Goal: Task Accomplishment & Management: Use online tool/utility

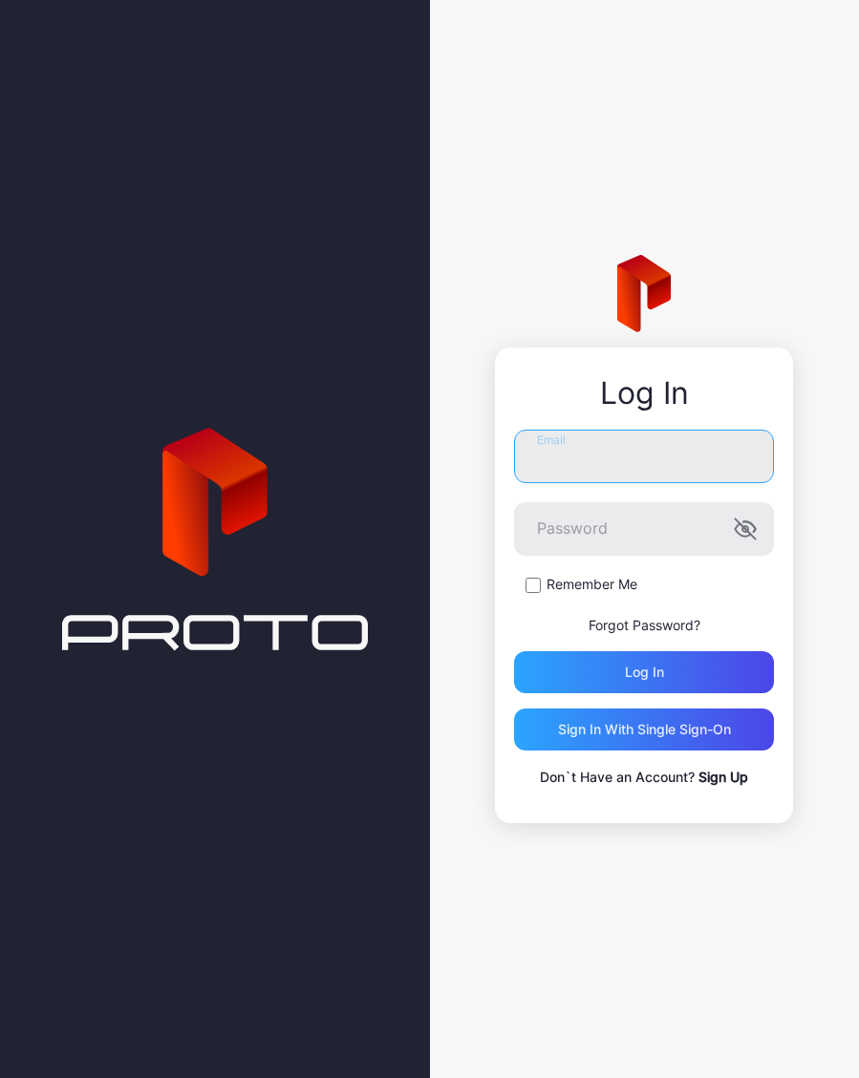
click at [574, 462] on input "Email" at bounding box center [644, 456] width 260 height 53
type input "**********"
click at [644, 671] on button "Log in" at bounding box center [644, 672] width 260 height 42
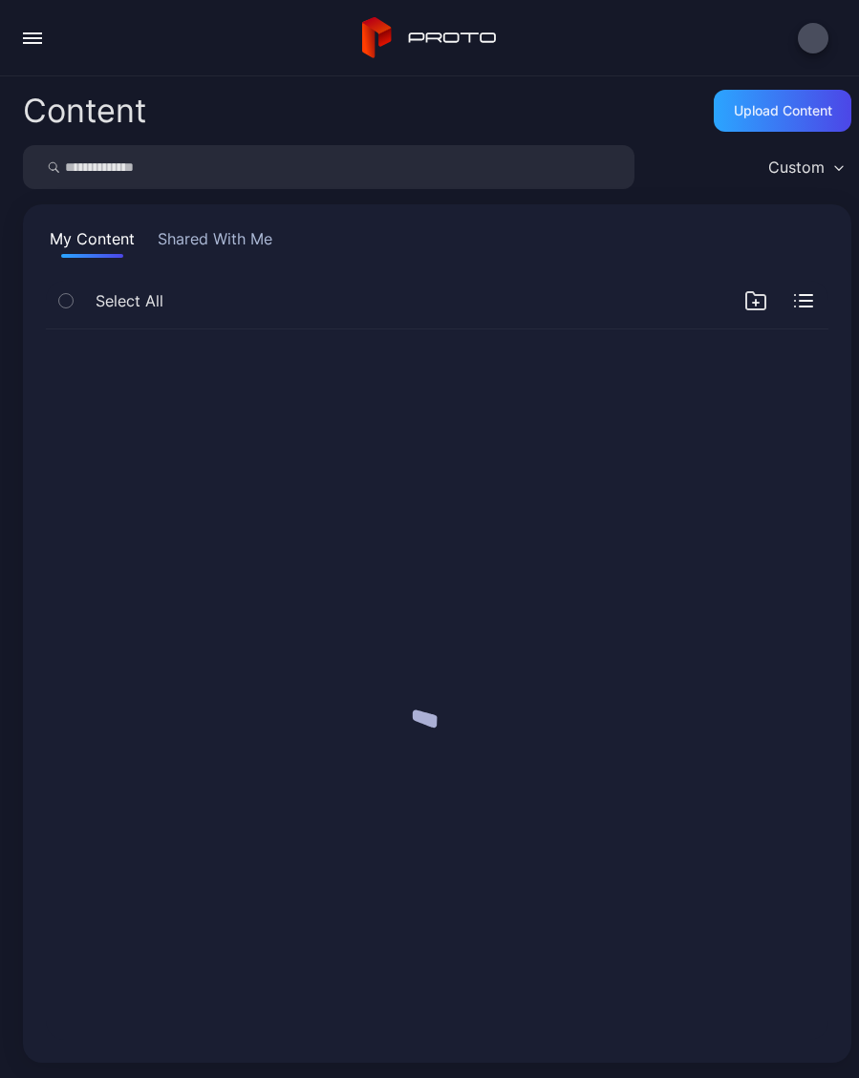
click at [621, 664] on div at bounding box center [437, 684] width 813 height 741
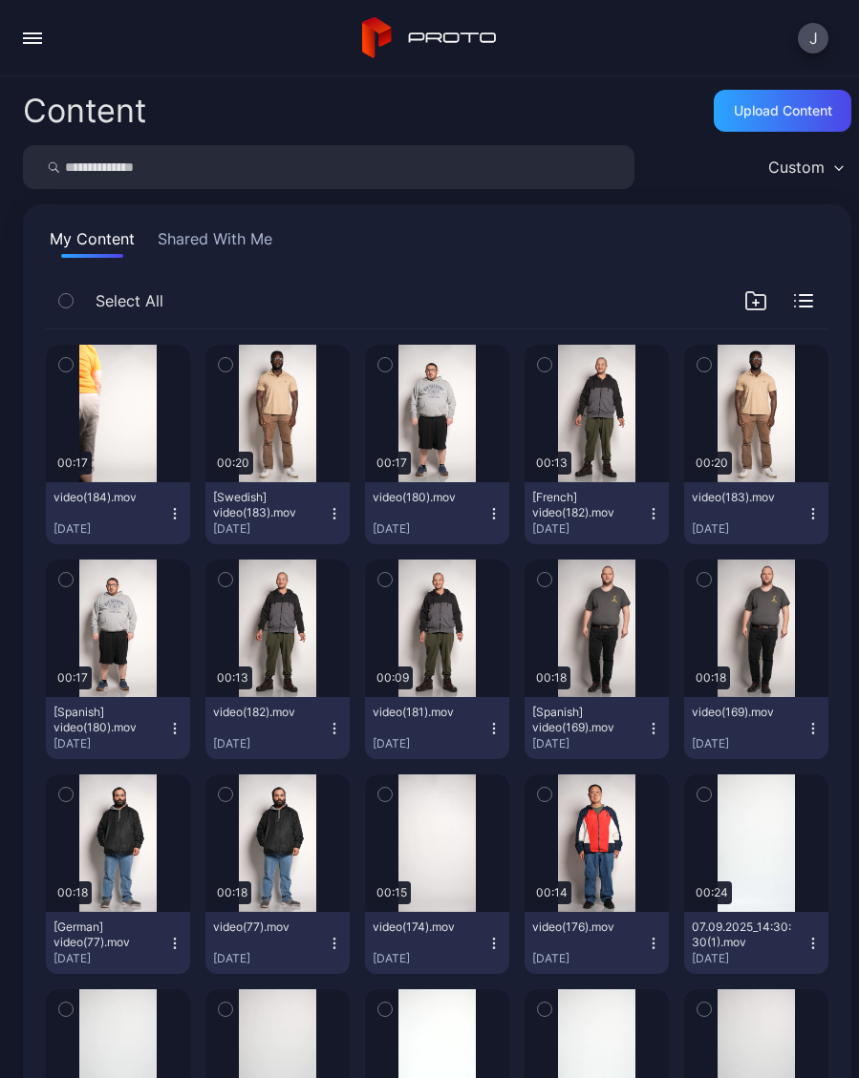
click at [0, 0] on div "Preview" at bounding box center [0, 0] width 0 height 0
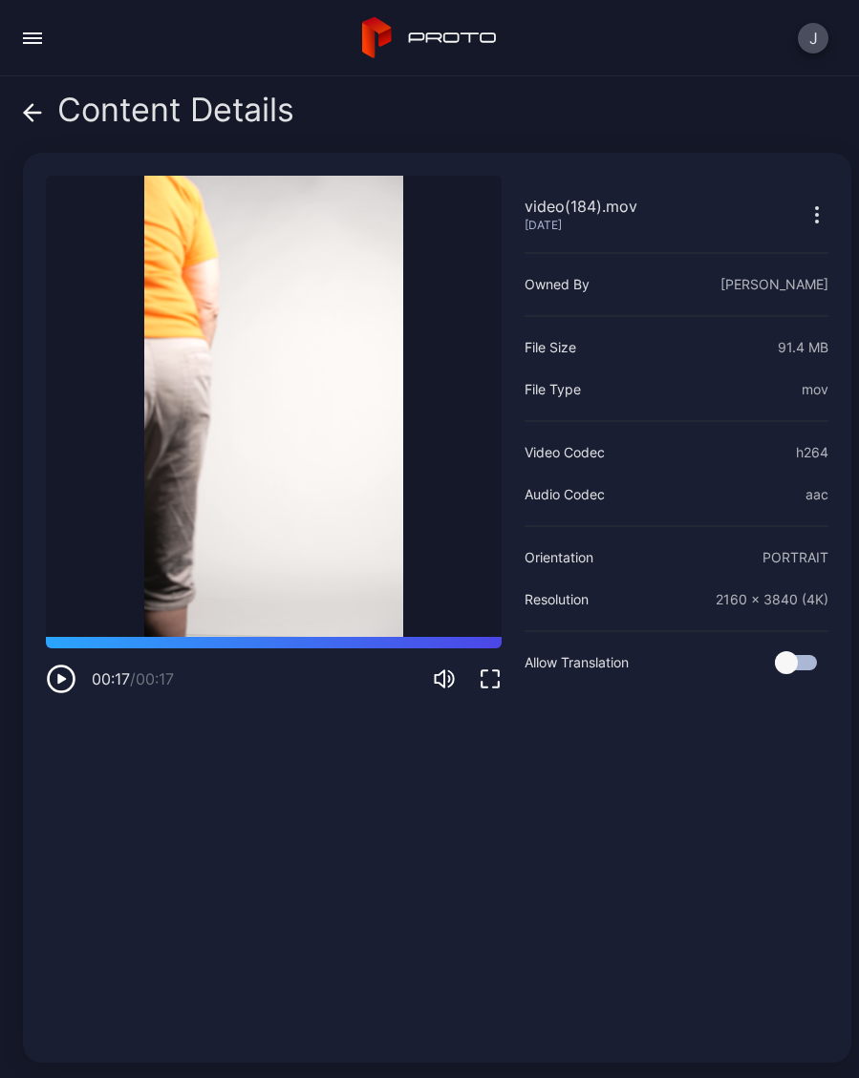
click at [2, 106] on div "Content Details video(184).mov Sep 11, 2025 Sorry, your browser doesn‘t support…" at bounding box center [429, 577] width 859 height 1002
click at [31, 120] on icon at bounding box center [29, 112] width 8 height 16
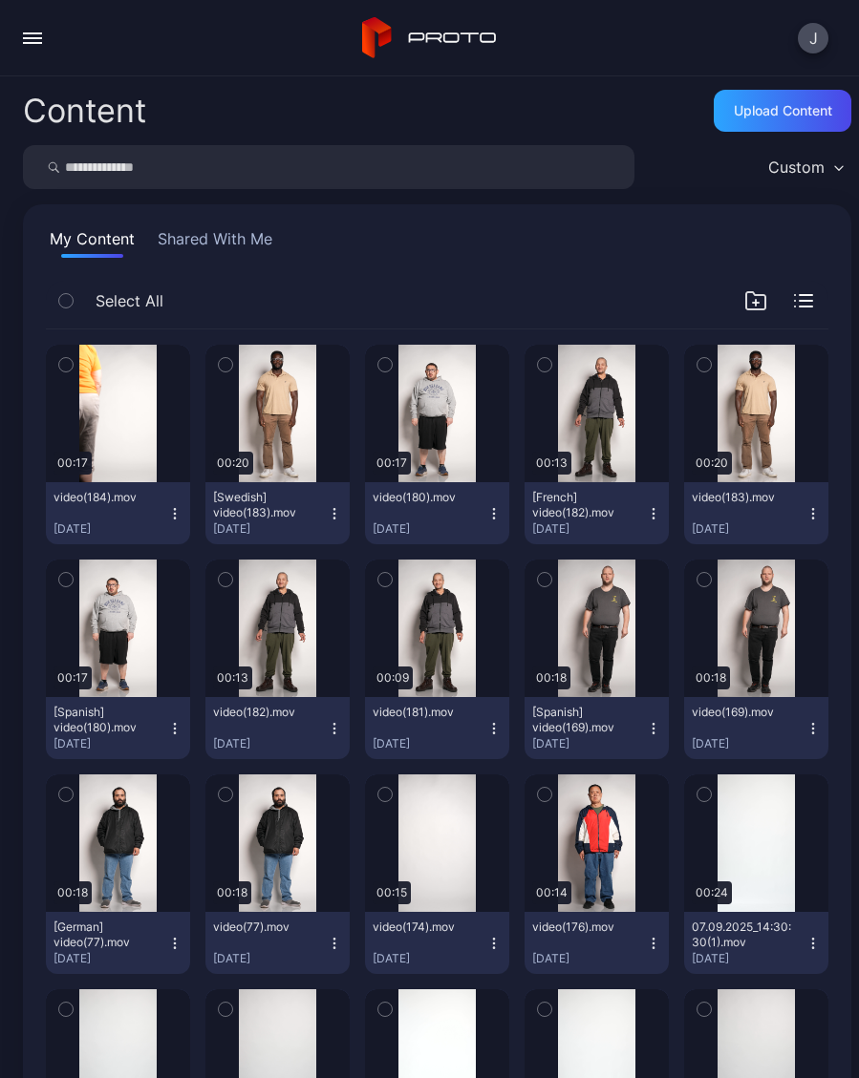
click at [166, 511] on div "video(184).mov Sep 11, 2025" at bounding box center [110, 513] width 114 height 47
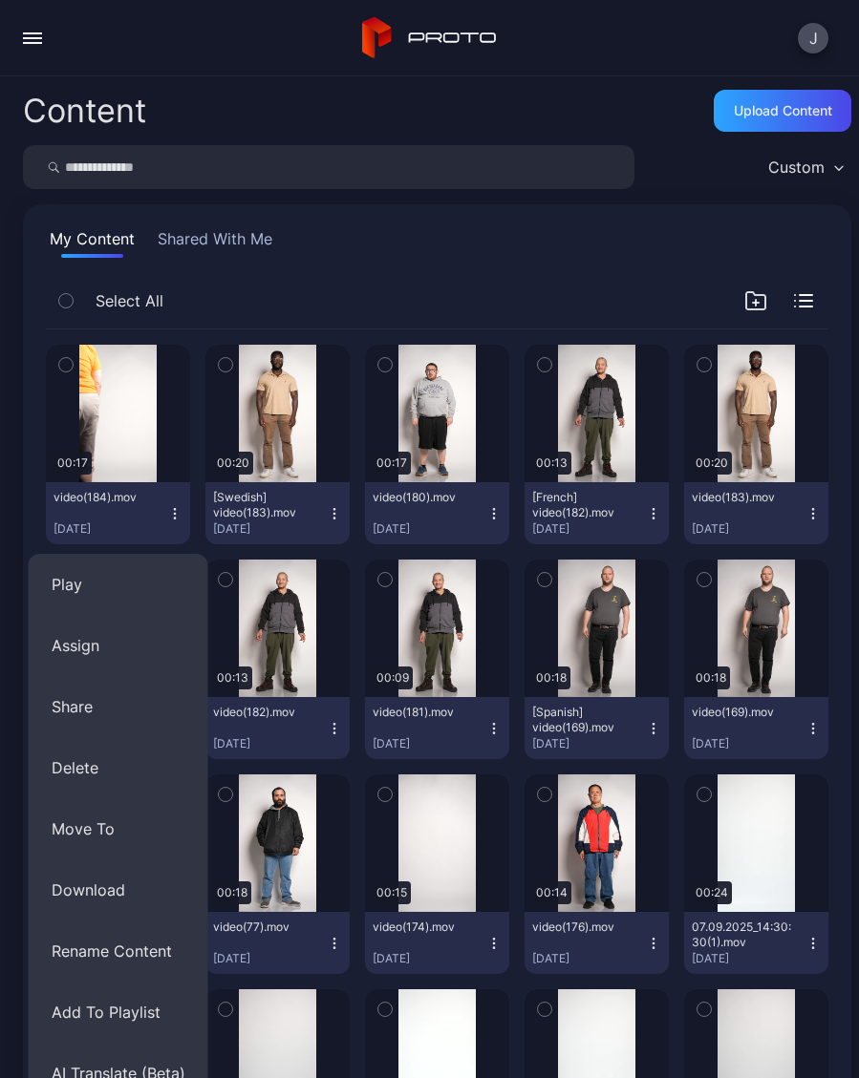
click at [111, 1052] on button "AI Translate (Beta)" at bounding box center [119, 1073] width 180 height 61
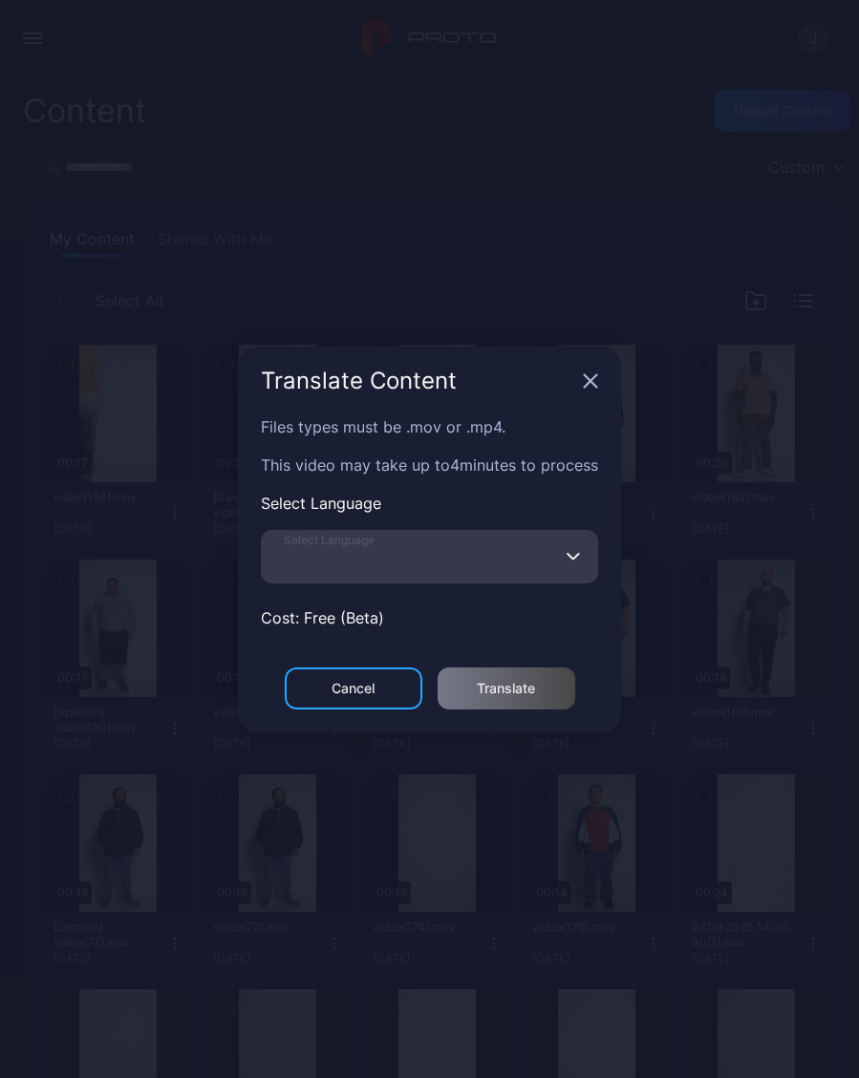
click at [289, 541] on input "Select Language" at bounding box center [429, 556] width 337 height 53
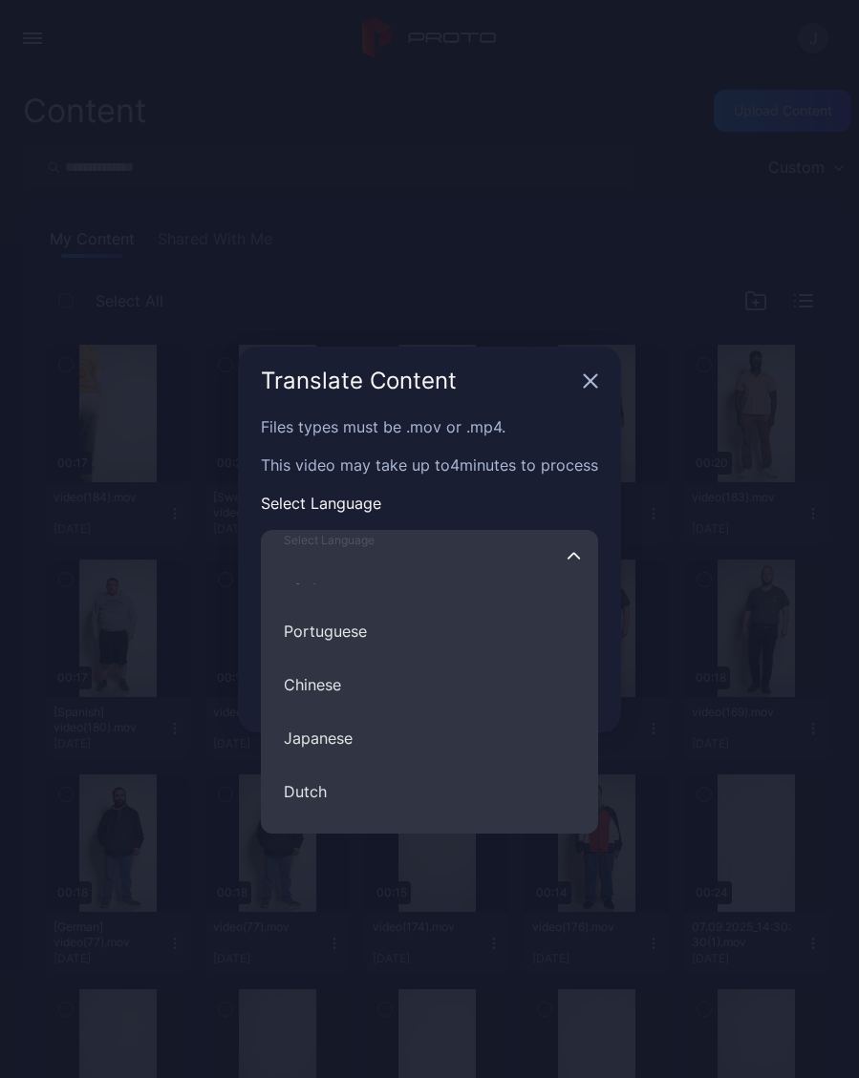
scroll to position [354, 0]
click at [304, 679] on button "Chinese" at bounding box center [429, 683] width 337 height 53
type input "*******"
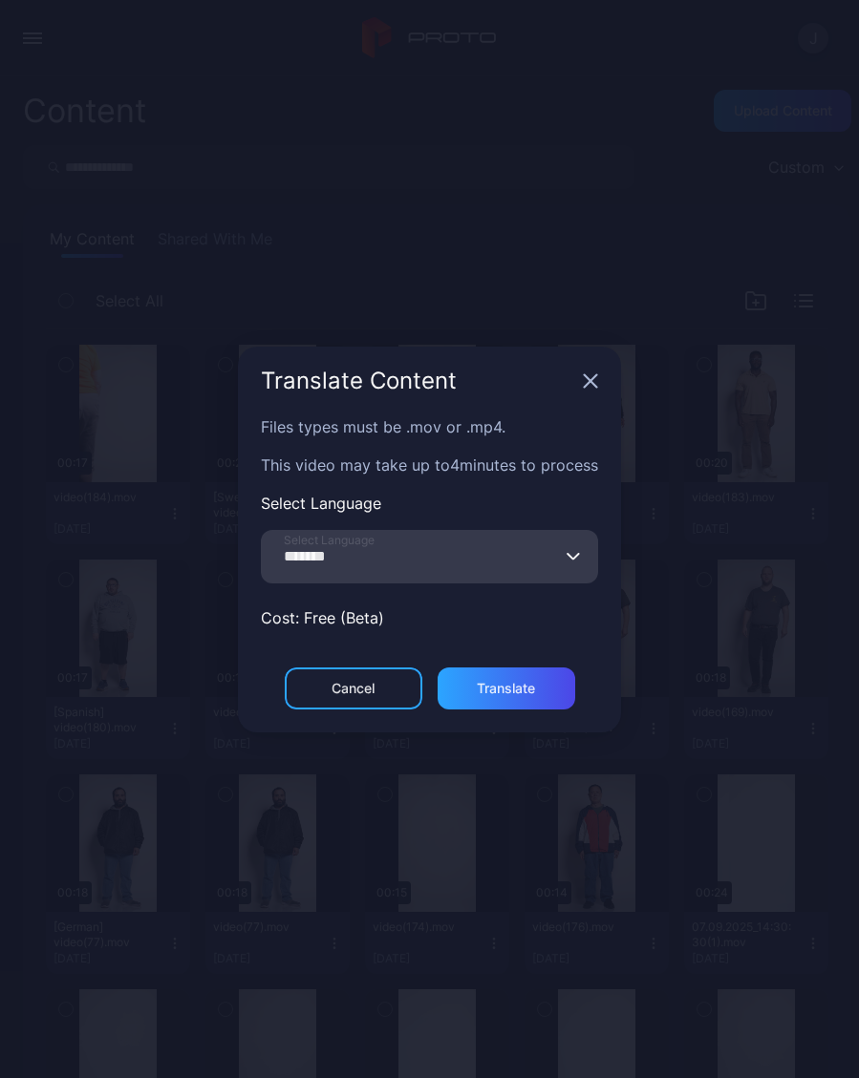
click at [487, 678] on div "Translate" at bounding box center [506, 689] width 138 height 42
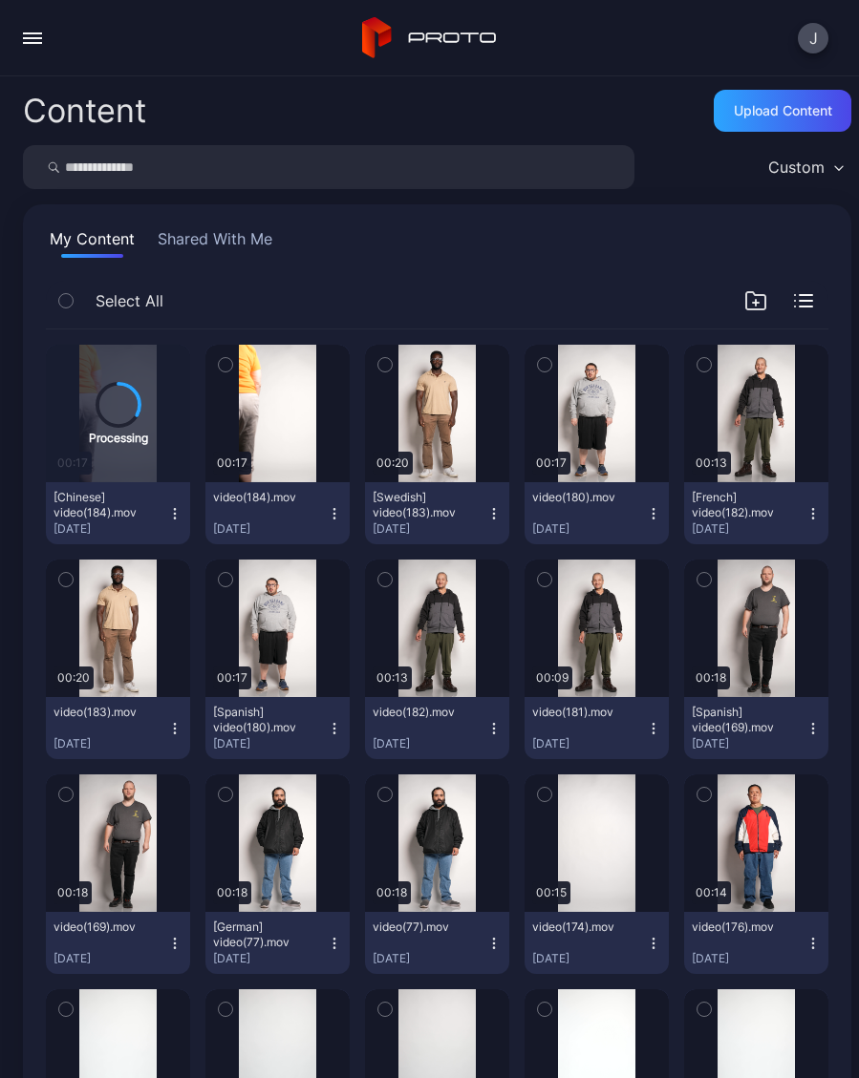
click at [325, 500] on div "video(184).mov Sep 11, 2025" at bounding box center [270, 513] width 114 height 47
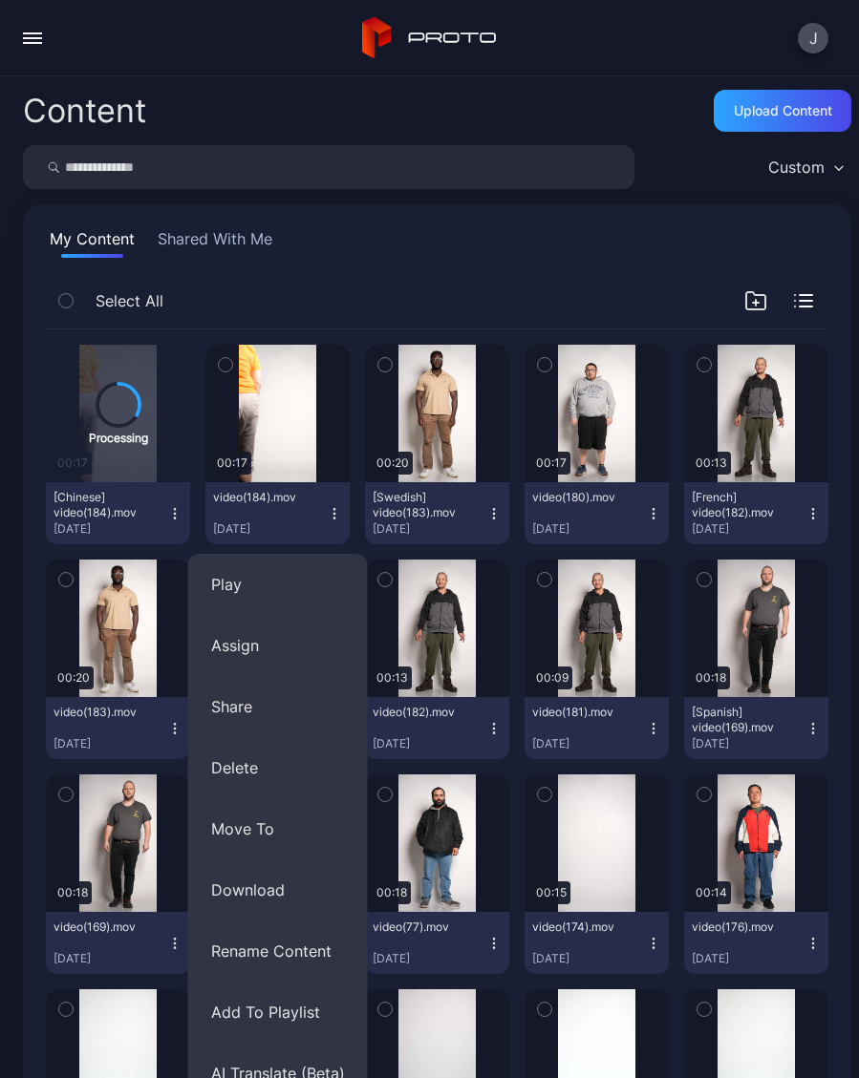
click at [215, 643] on button "Assign" at bounding box center [278, 645] width 180 height 61
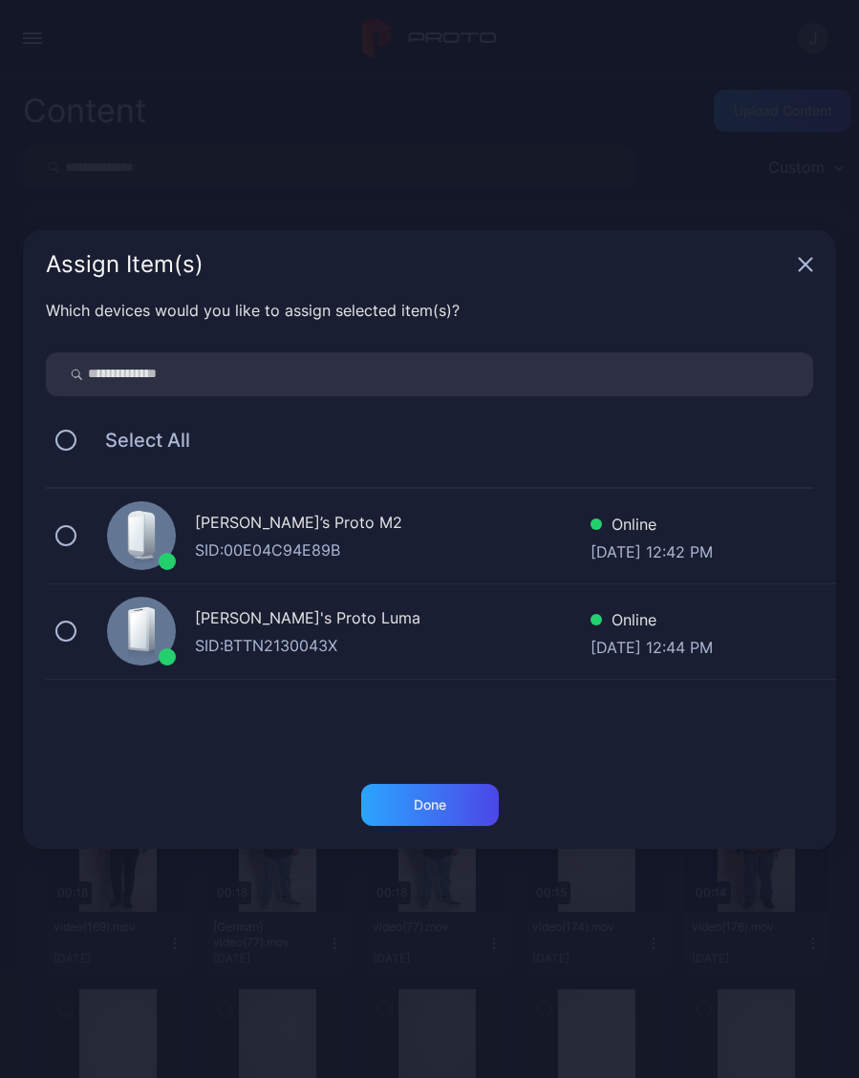
click at [41, 520] on div "Which devices would you like to assign selected item(s)? Select All Geminai’s P…" at bounding box center [429, 541] width 813 height 485
click at [52, 528] on div "Geminai’s Proto M2 SID: 00E04C94E89B Online Sep 11, 2025 at 12:42 PM" at bounding box center [441, 537] width 790 height 96
click at [57, 629] on button at bounding box center [65, 631] width 21 height 21
click at [413, 790] on div "Done" at bounding box center [430, 805] width 138 height 42
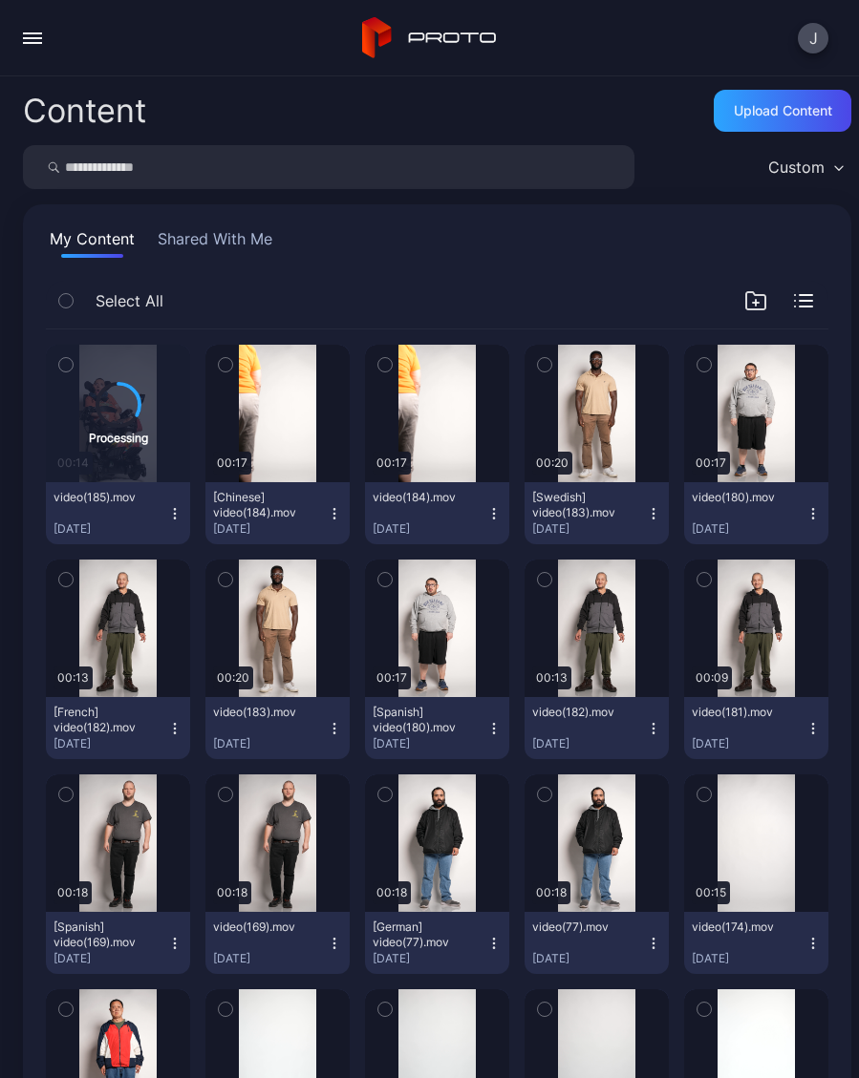
click at [338, 520] on icon "button" at bounding box center [334, 513] width 15 height 15
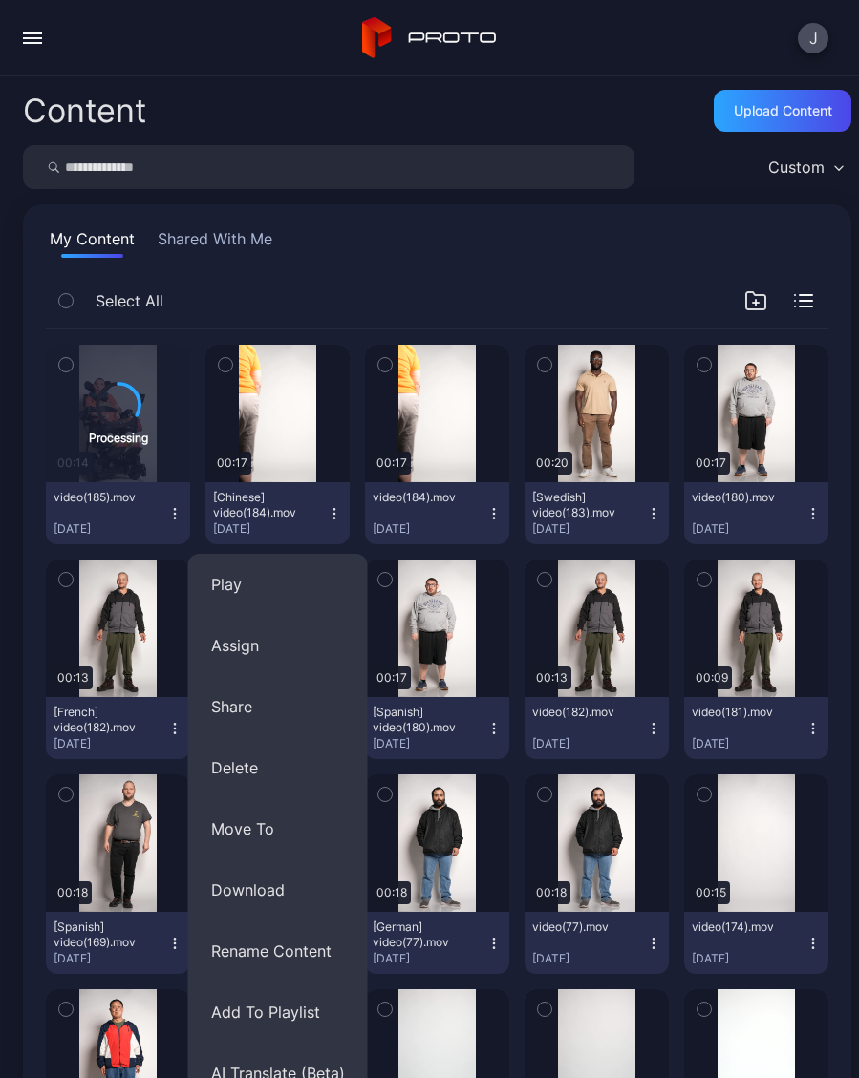
click at [272, 649] on button "Assign" at bounding box center [278, 645] width 180 height 61
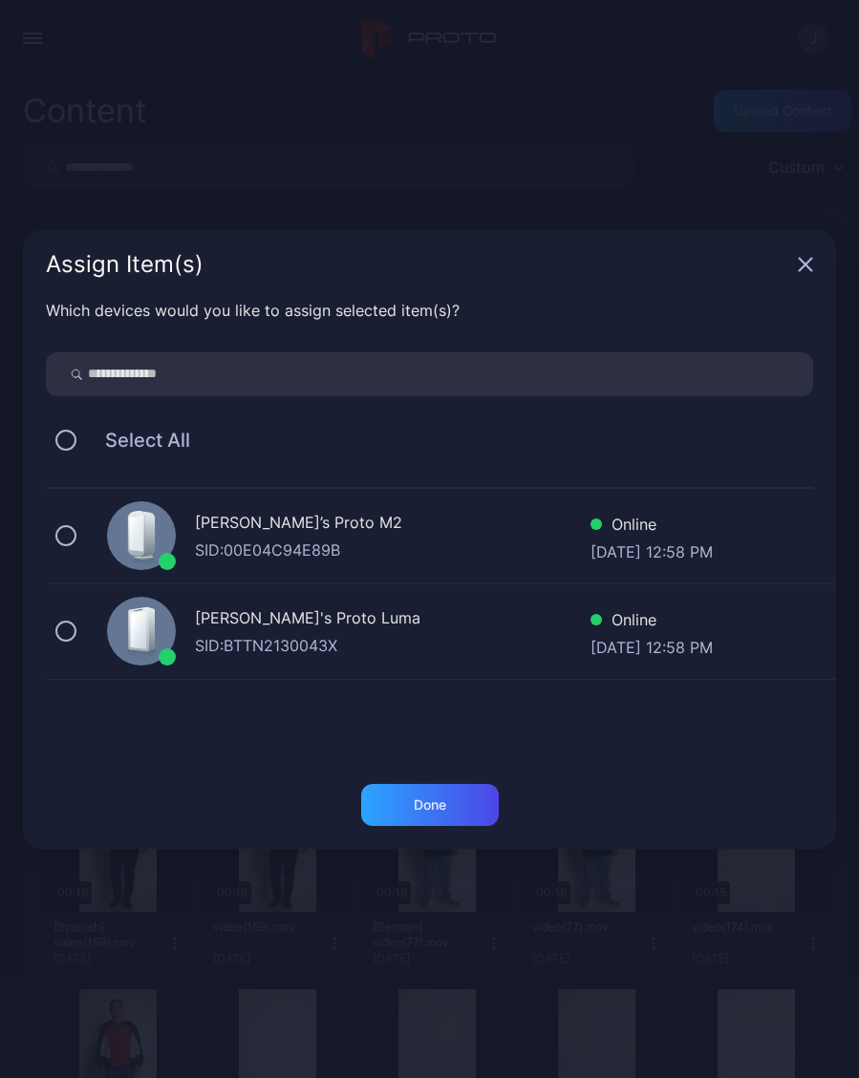
click at [75, 539] on button at bounding box center [65, 535] width 21 height 21
click at [87, 631] on div "Geminai's Proto [PERSON_NAME]: BTTN2130043X Online [DATE] 12:58 PM" at bounding box center [441, 632] width 790 height 96
click at [459, 811] on div "Done" at bounding box center [430, 805] width 138 height 42
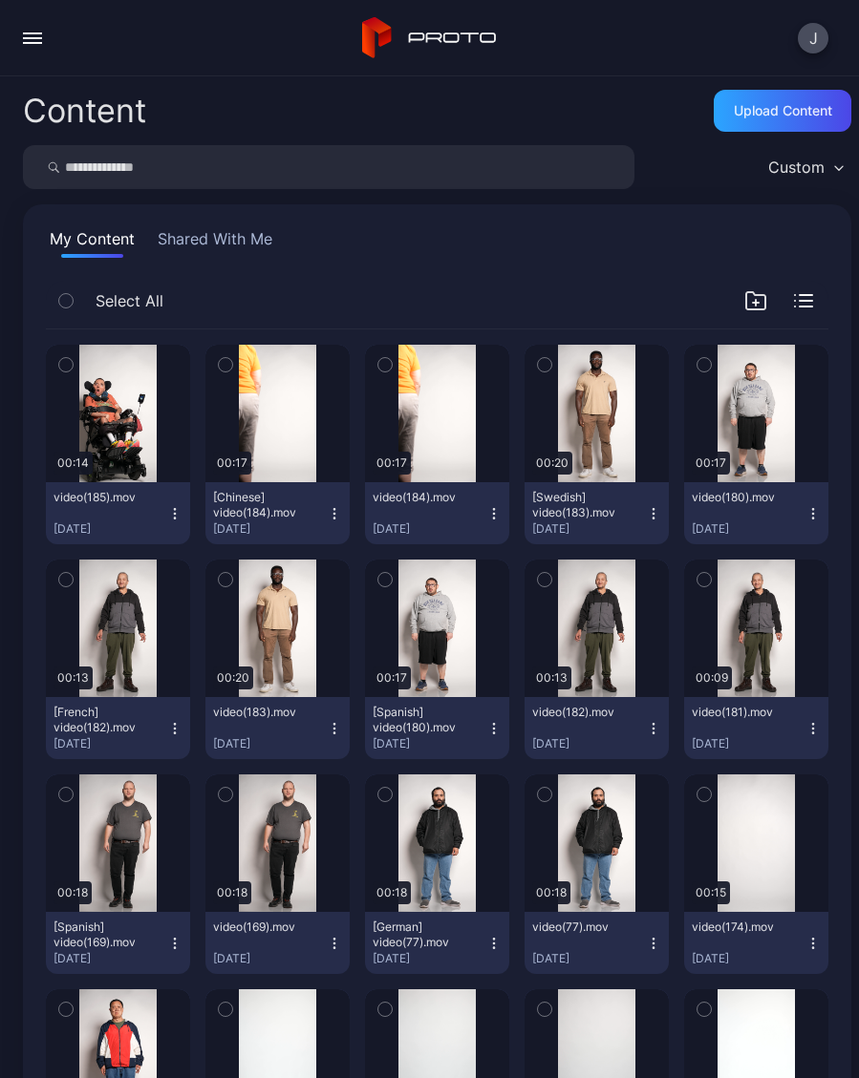
click at [181, 501] on button "video(185).mov [DATE]" at bounding box center [118, 513] width 144 height 62
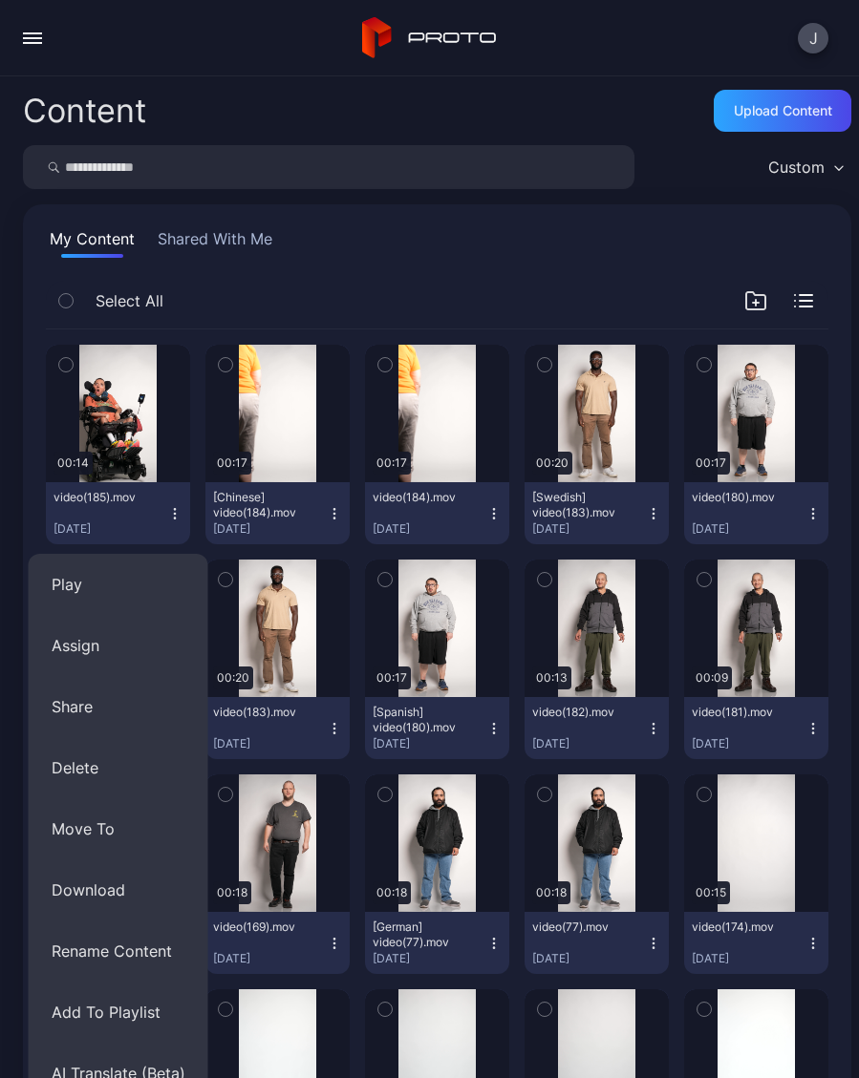
click at [119, 634] on button "Assign" at bounding box center [119, 645] width 180 height 61
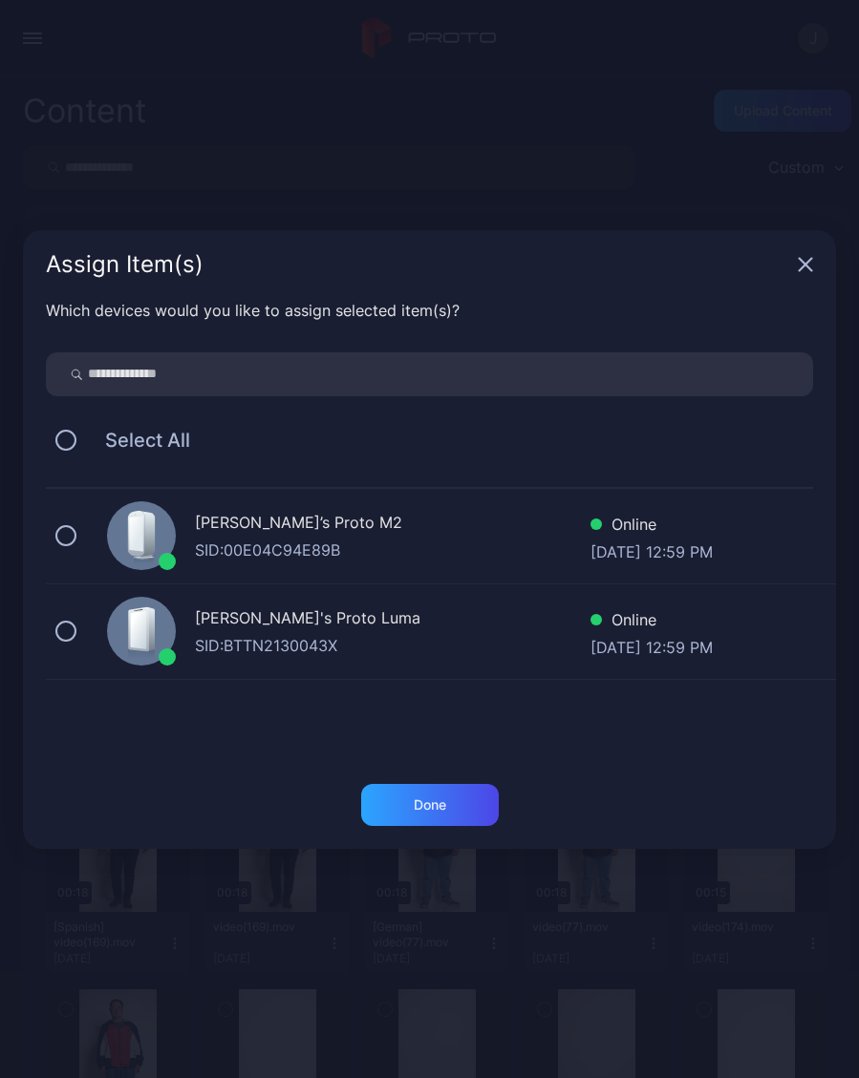
click at [89, 506] on div "[PERSON_NAME]’s Proto M2 SID: 00E04C94E89B Online [DATE] 12:59 PM" at bounding box center [441, 537] width 790 height 96
click at [75, 626] on button at bounding box center [65, 631] width 21 height 21
click at [456, 795] on div "Done" at bounding box center [430, 805] width 138 height 42
